Goal: Task Accomplishment & Management: Use online tool/utility

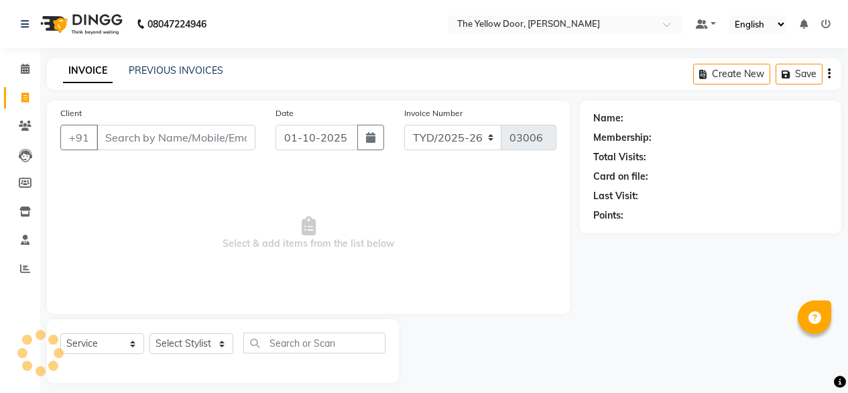
select select "service"
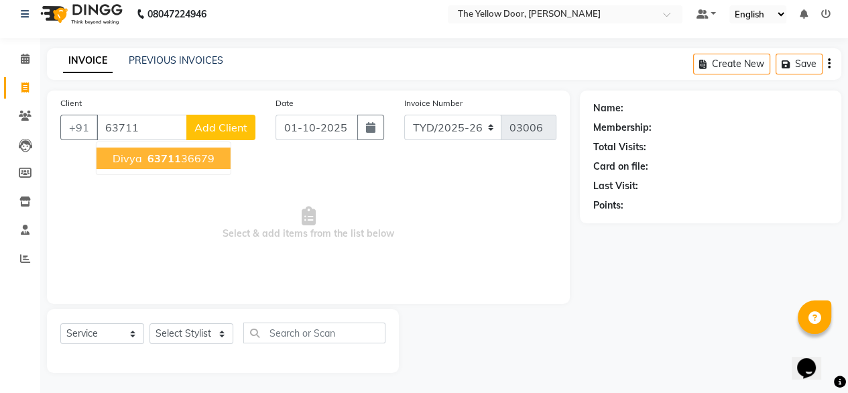
click at [147, 158] on span "63711" at bounding box center [164, 157] width 34 height 13
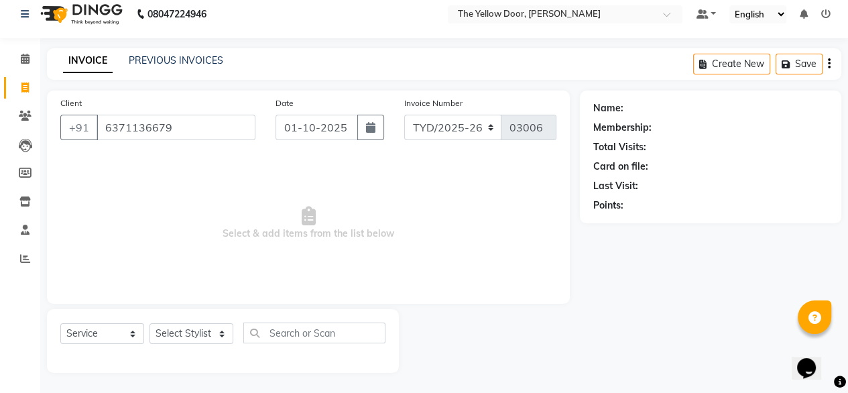
type input "6371136679"
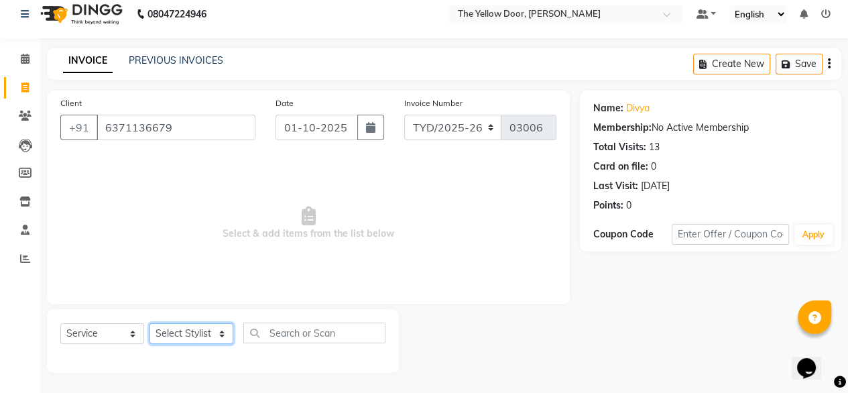
click at [192, 334] on select "Select Stylist [PERSON_NAME] [PERSON_NAME] [PERSON_NAME] Housekeeping Manager […" at bounding box center [191, 333] width 84 height 21
select select "36569"
click at [149, 323] on select "Select Stylist [PERSON_NAME] [PERSON_NAME] [PERSON_NAME] Housekeeping Manager […" at bounding box center [191, 333] width 84 height 21
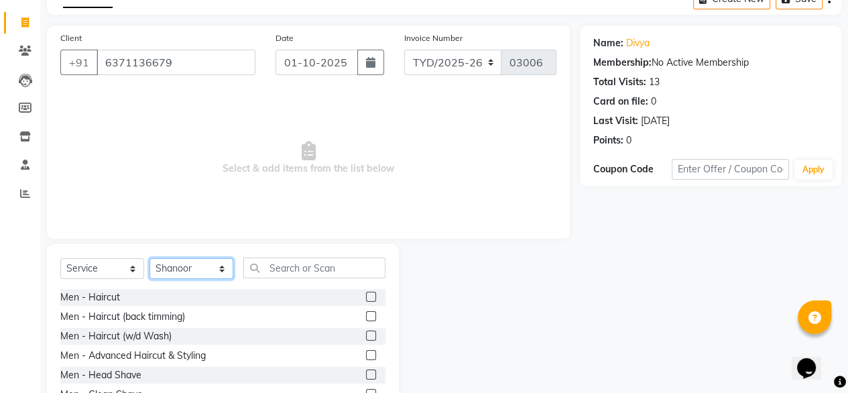
scroll to position [78, 0]
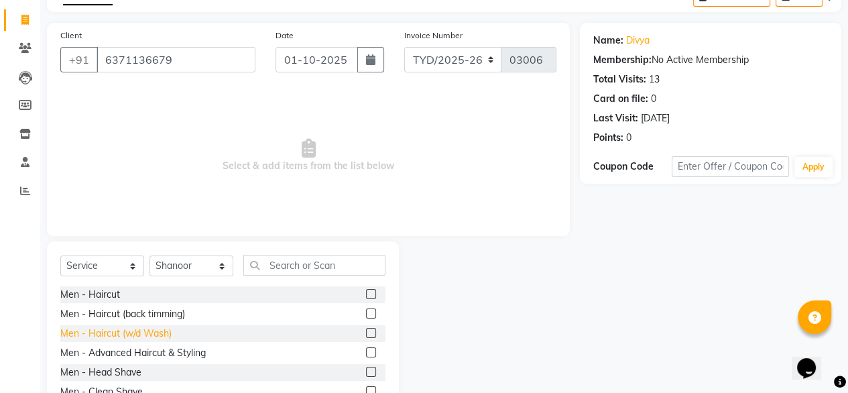
click at [151, 330] on div "Men - Haircut (w/d Wash)" at bounding box center [115, 333] width 111 height 14
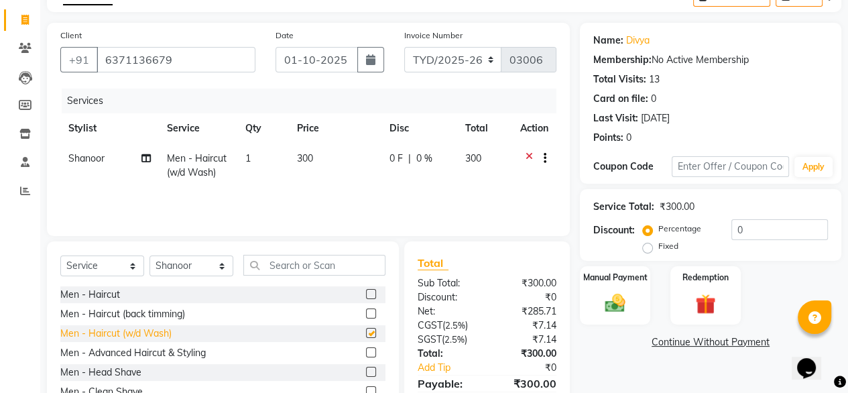
checkbox input "false"
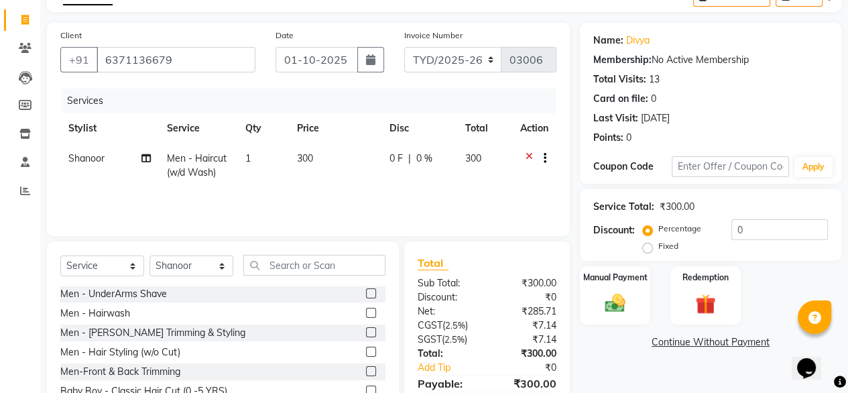
scroll to position [118, 0]
click at [151, 330] on div "Men - [PERSON_NAME] Trimming & Styling" at bounding box center [152, 332] width 185 height 14
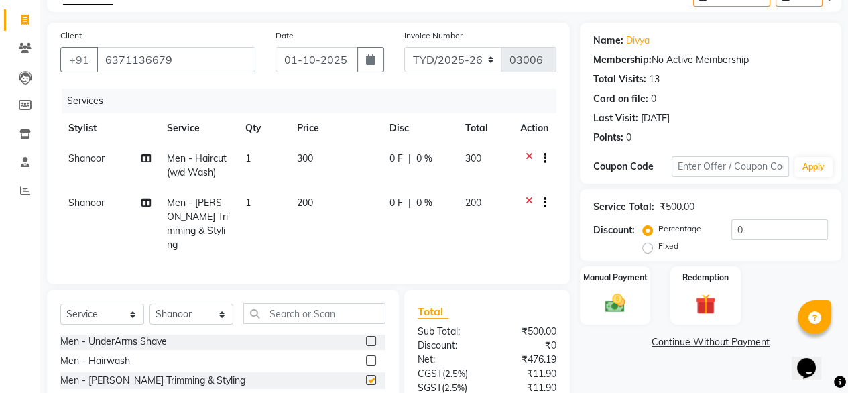
checkbox input "false"
click at [279, 306] on input "text" at bounding box center [314, 313] width 142 height 21
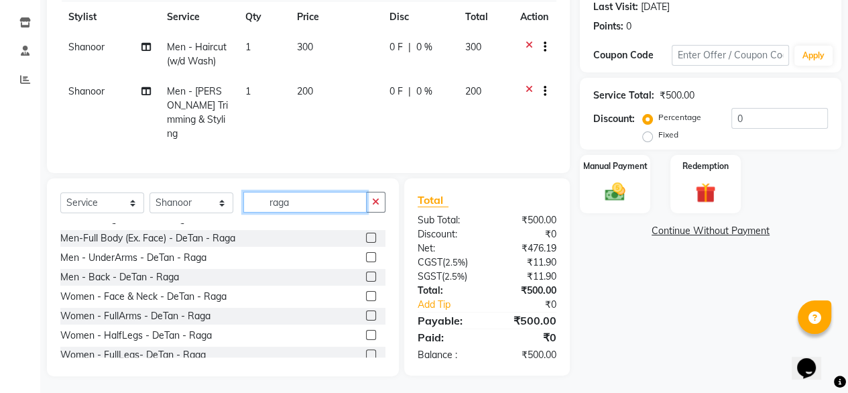
scroll to position [0, 0]
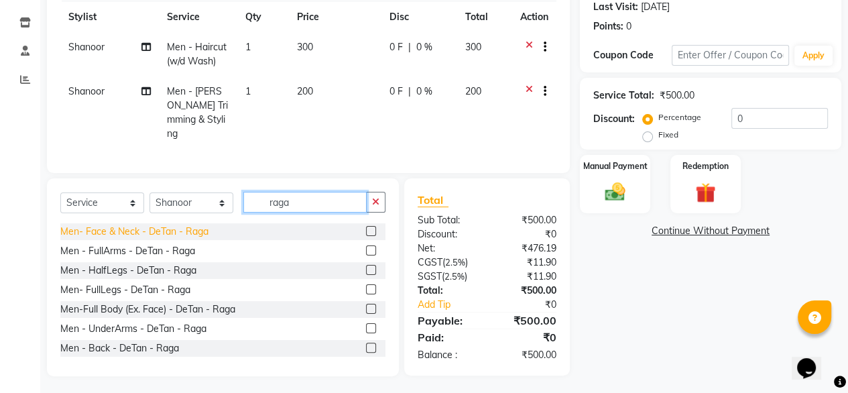
type input "raga"
click at [155, 228] on div "Men- Face & Neck - DeTan - Raga" at bounding box center [134, 231] width 148 height 14
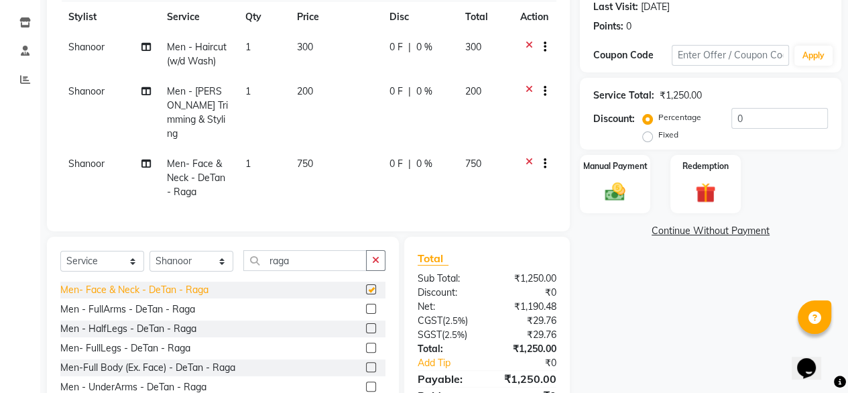
checkbox input "false"
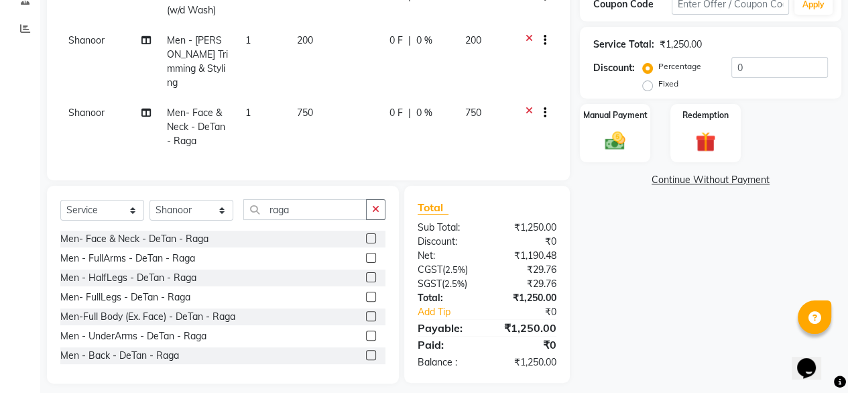
scroll to position [247, 0]
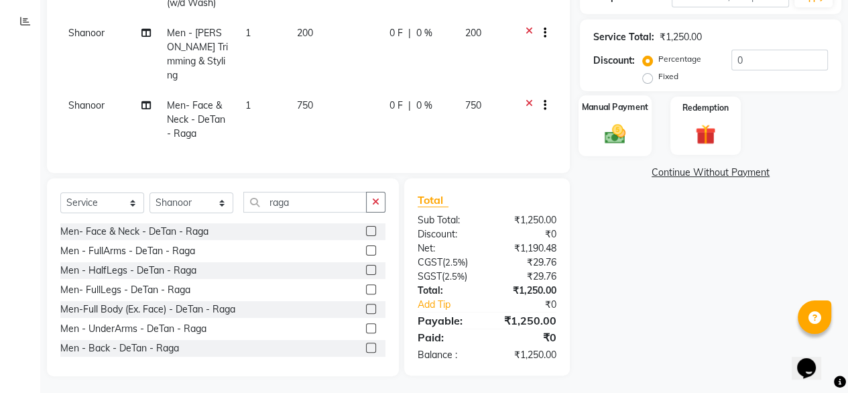
click at [598, 130] on img at bounding box center [615, 133] width 34 height 24
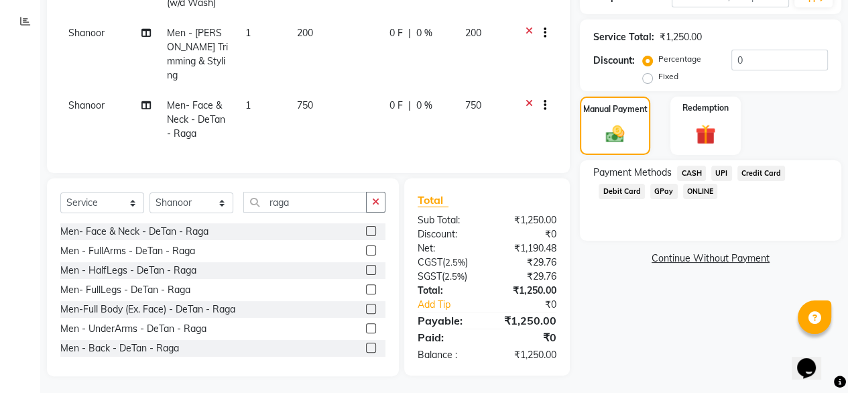
click at [716, 178] on span "UPI" at bounding box center [721, 172] width 21 height 15
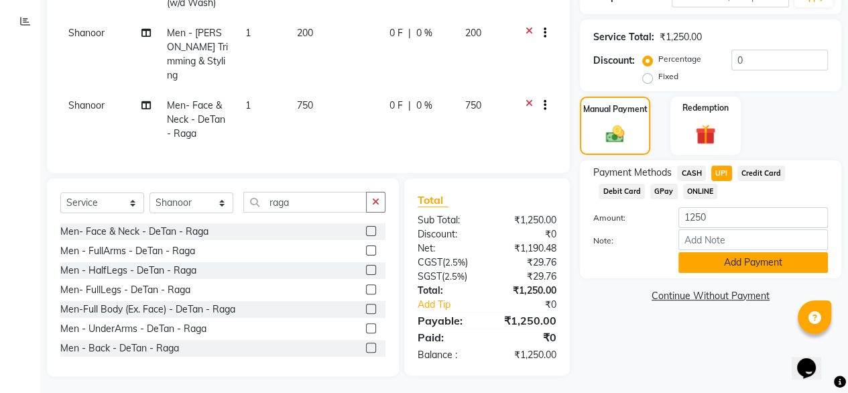
click at [681, 266] on button "Add Payment" at bounding box center [752, 262] width 149 height 21
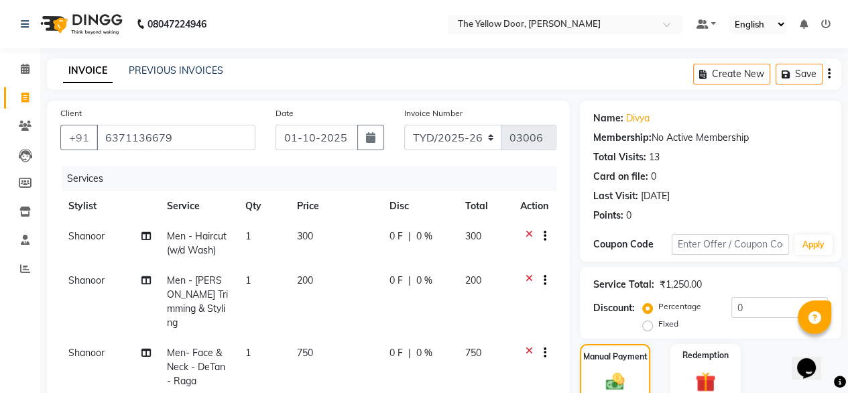
scroll to position [0, 0]
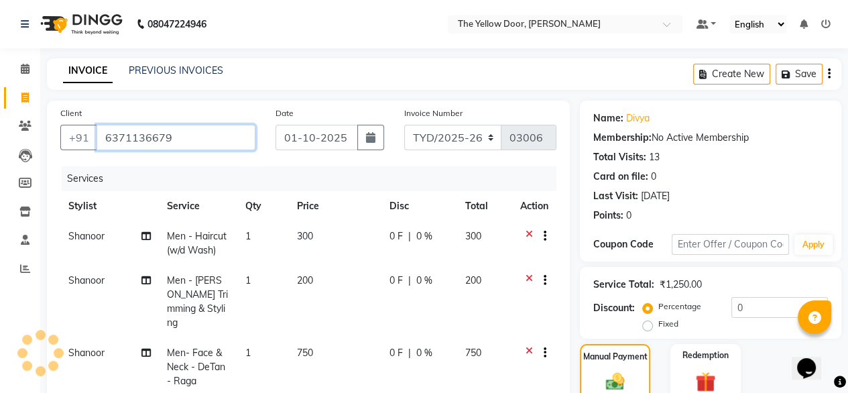
click at [144, 139] on input "6371136679" at bounding box center [175, 137] width 159 height 25
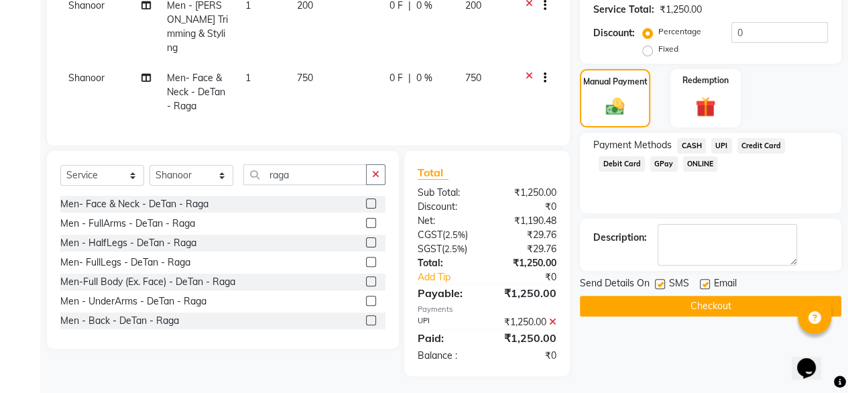
click at [662, 303] on button "Checkout" at bounding box center [710, 305] width 261 height 21
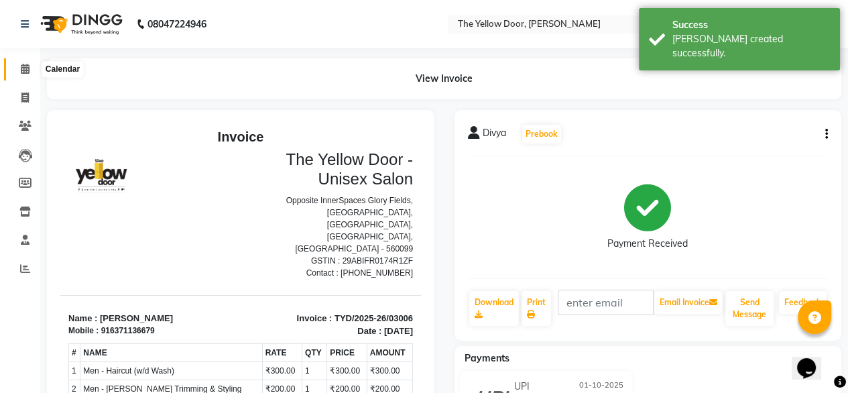
click at [16, 74] on span at bounding box center [24, 69] width 23 height 15
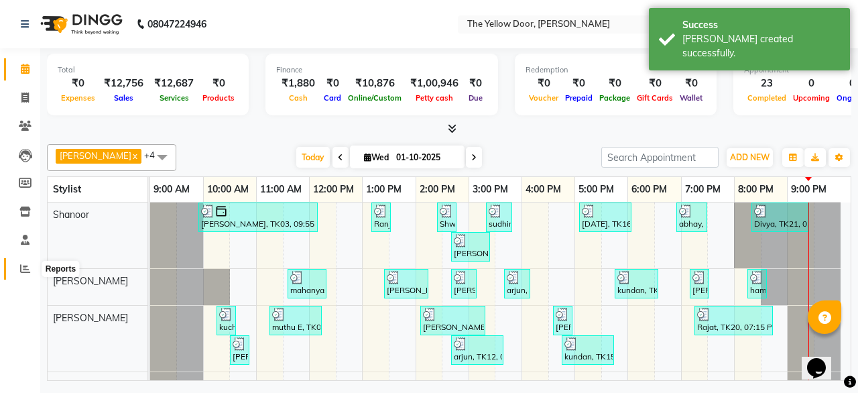
click at [35, 266] on span at bounding box center [24, 268] width 23 height 15
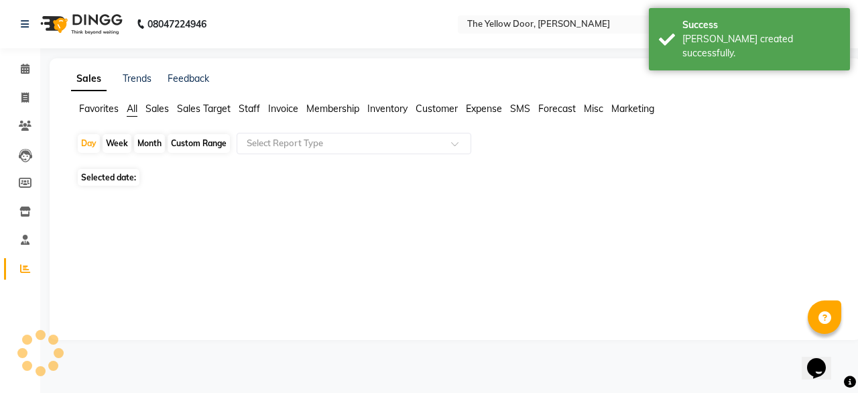
click at [35, 266] on span at bounding box center [24, 268] width 23 height 15
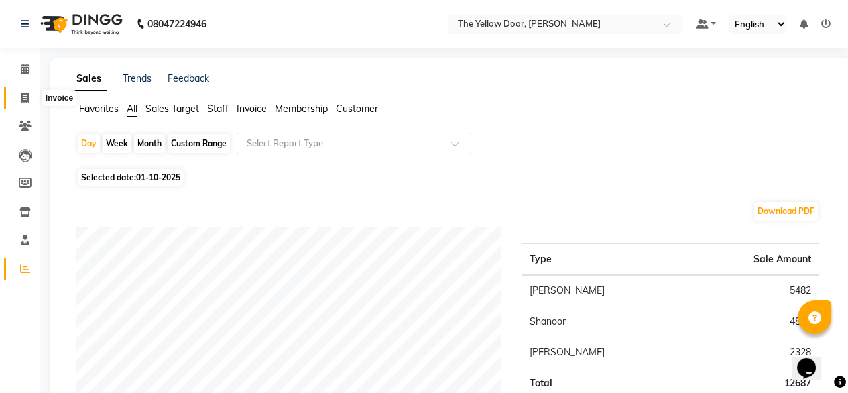
click at [23, 94] on icon at bounding box center [24, 97] width 7 height 10
select select "service"
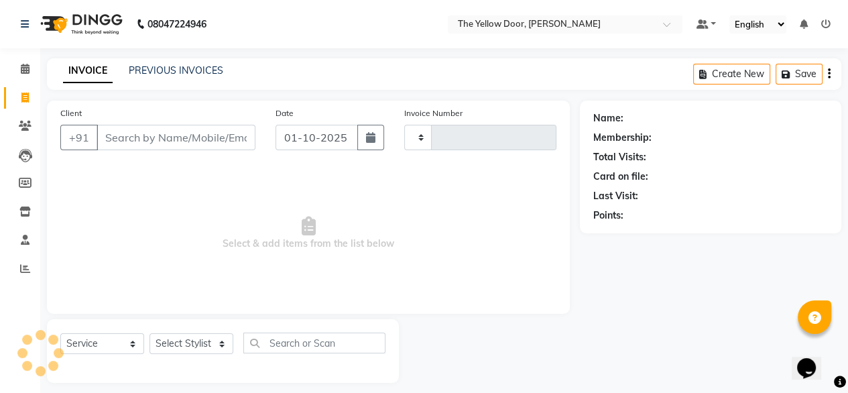
scroll to position [11, 0]
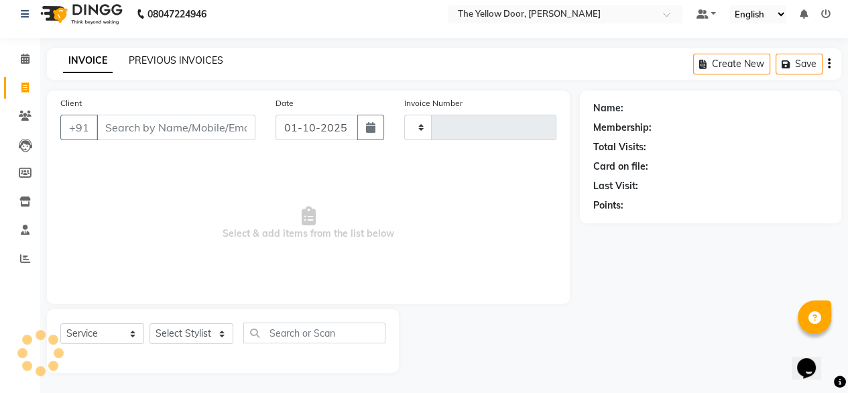
type input "03007"
select select "5650"
click at [204, 57] on link "PREVIOUS INVOICES" at bounding box center [176, 60] width 94 height 12
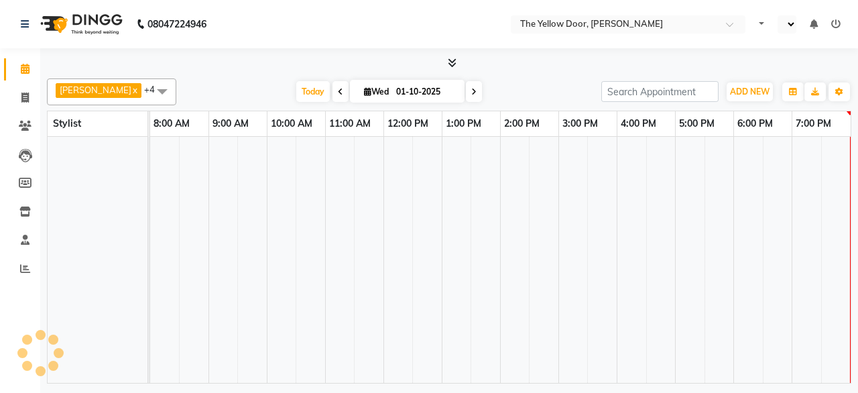
select select "en"
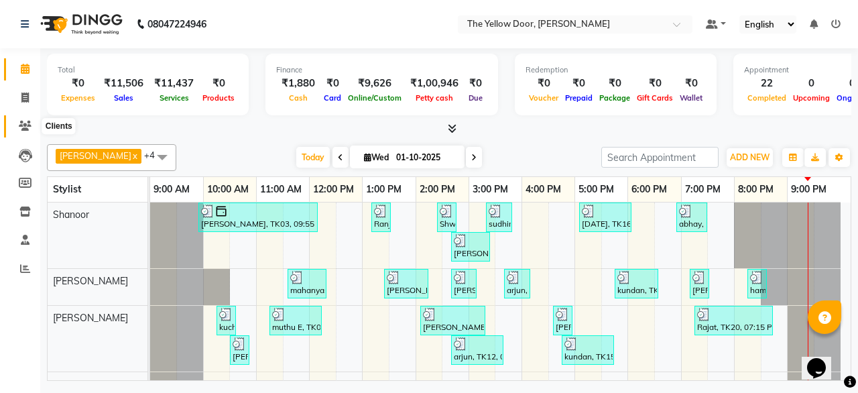
click at [30, 127] on icon at bounding box center [25, 126] width 13 height 10
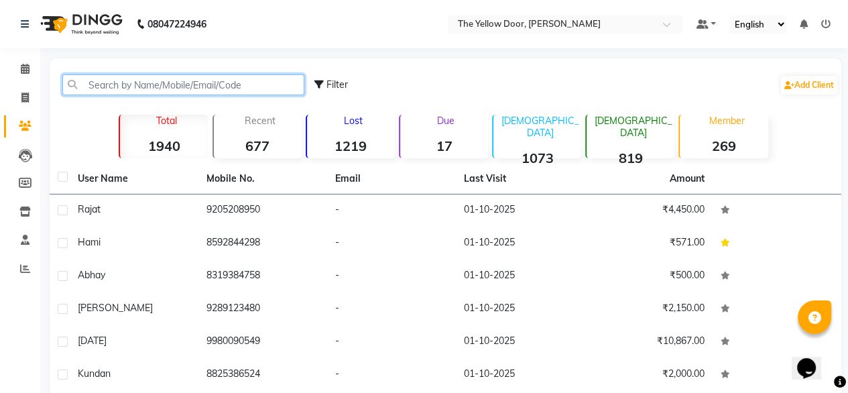
click at [173, 83] on input "text" at bounding box center [183, 84] width 242 height 21
paste input "6371136679"
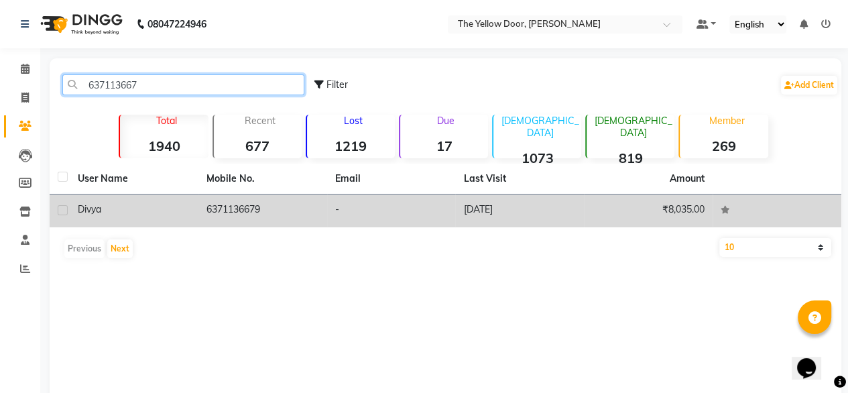
type input "637113667"
click at [256, 208] on td "6371136679" at bounding box center [262, 210] width 129 height 33
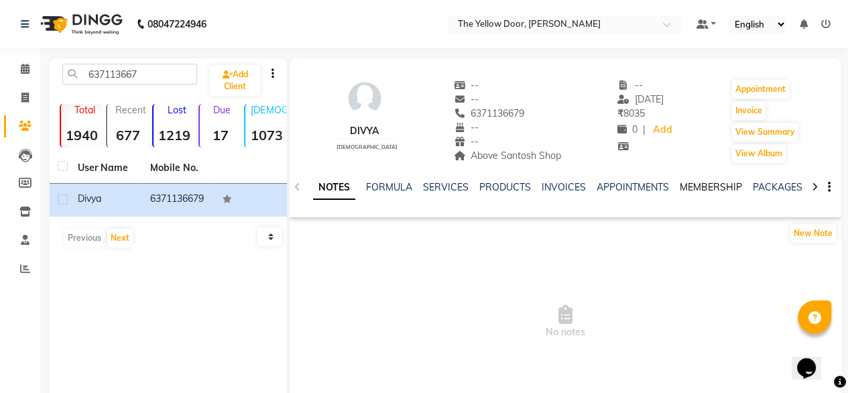
click at [697, 184] on link "MEMBERSHIP" at bounding box center [710, 187] width 62 height 12
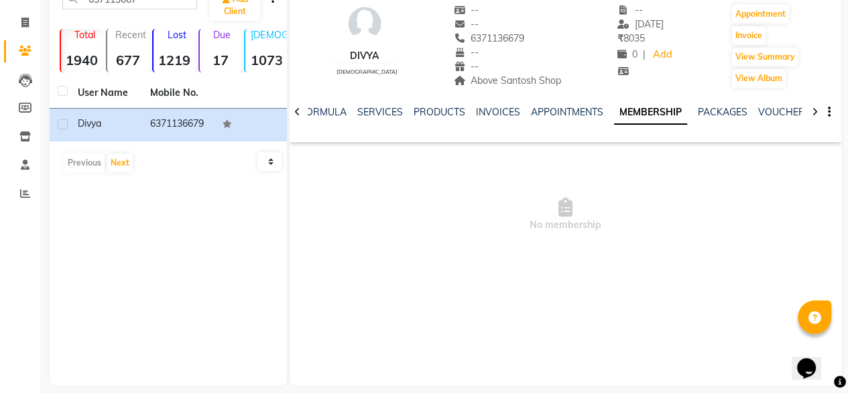
scroll to position [75, 0]
